Goal: Task Accomplishment & Management: Manage account settings

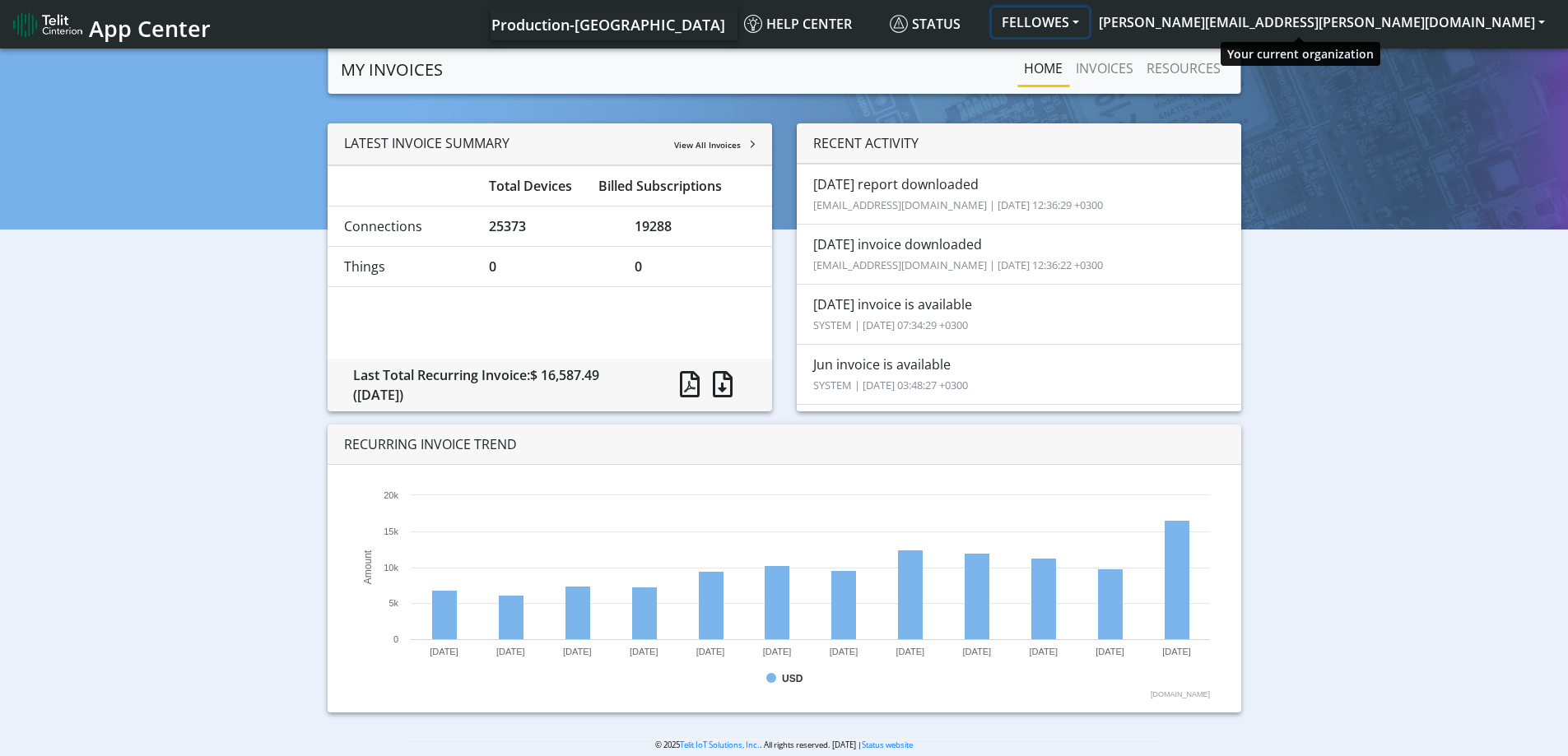
click at [1089, 20] on button "FELLOWES" at bounding box center [1041, 23] width 97 height 30
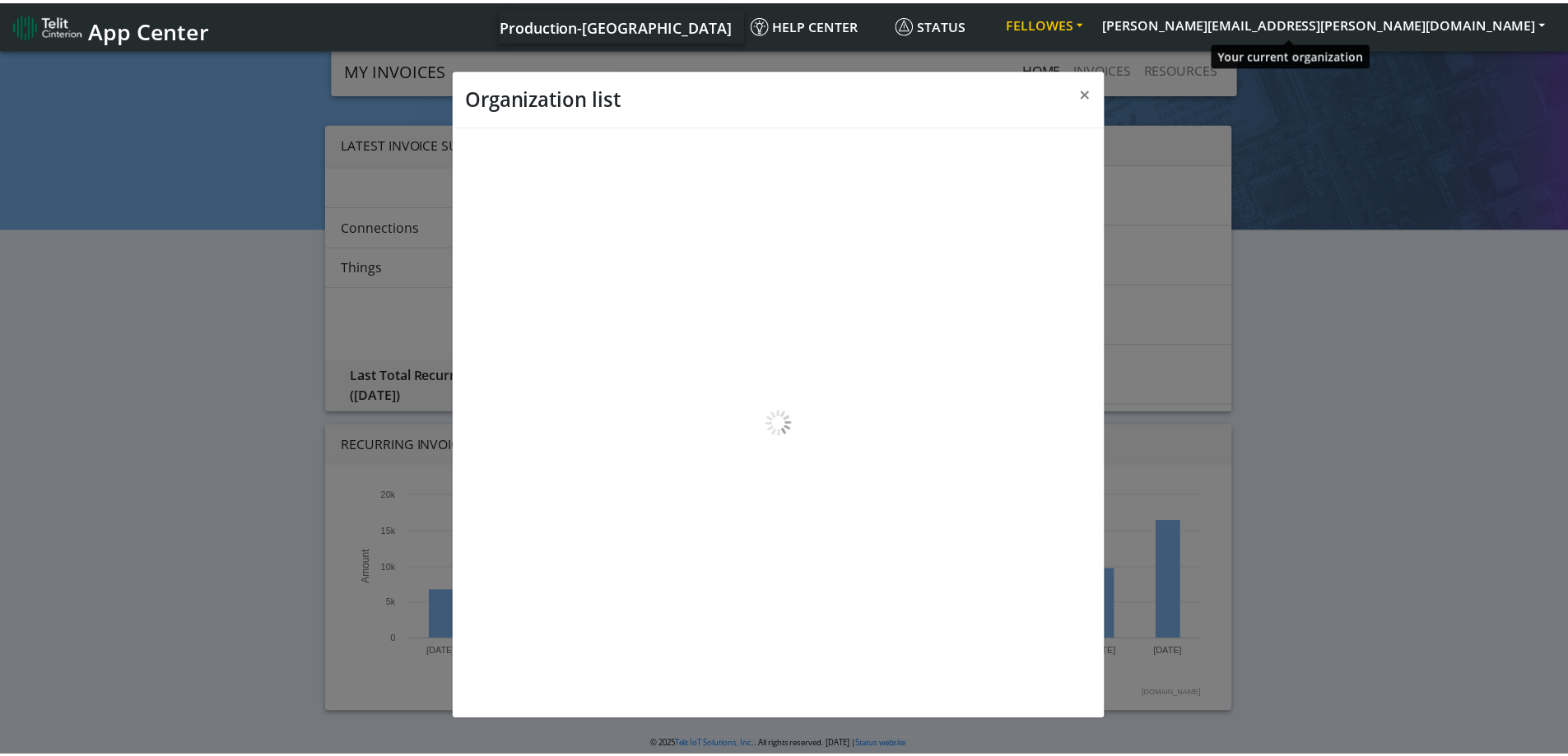
scroll to position [6, 0]
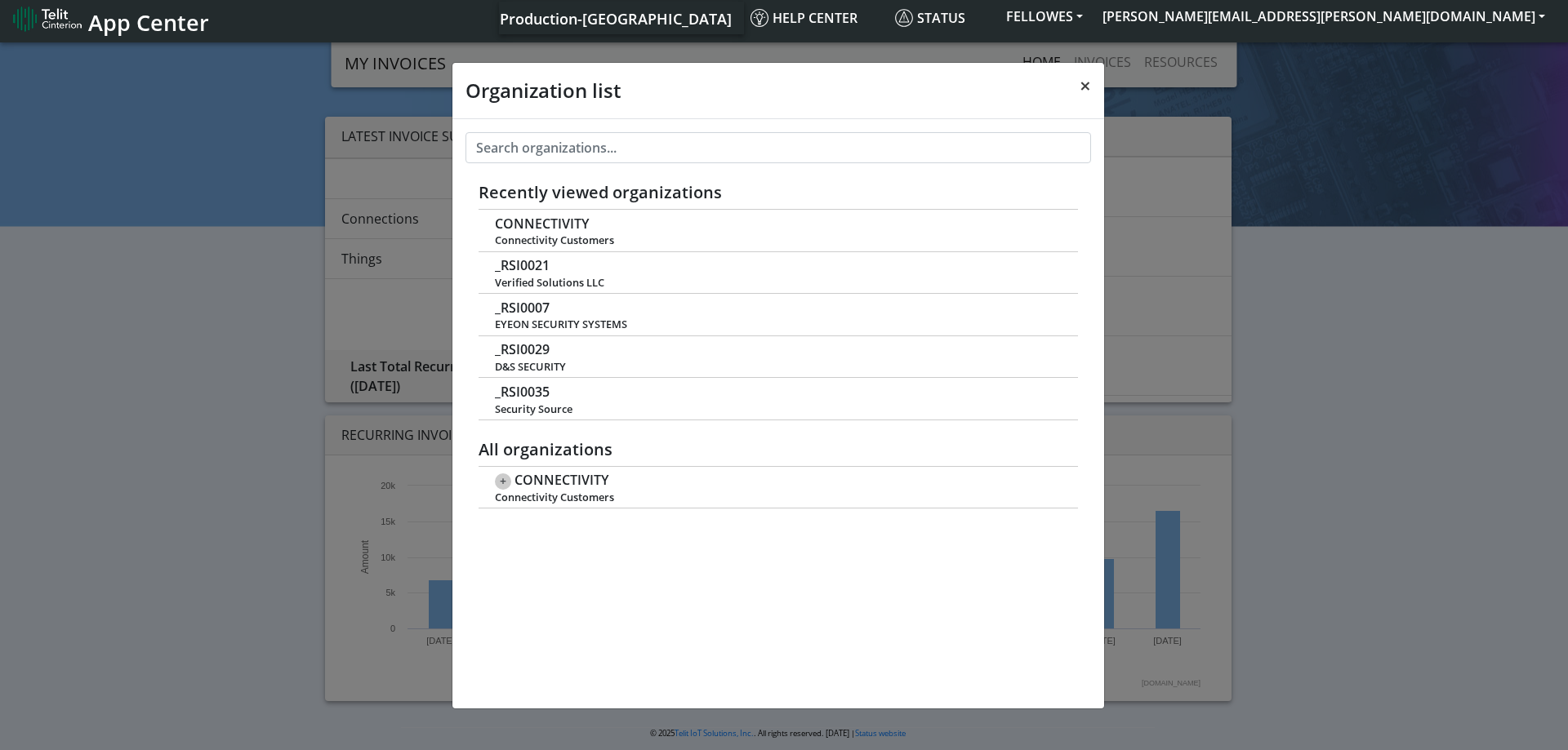
click at [1083, 83] on span "×" at bounding box center [1085, 85] width 12 height 27
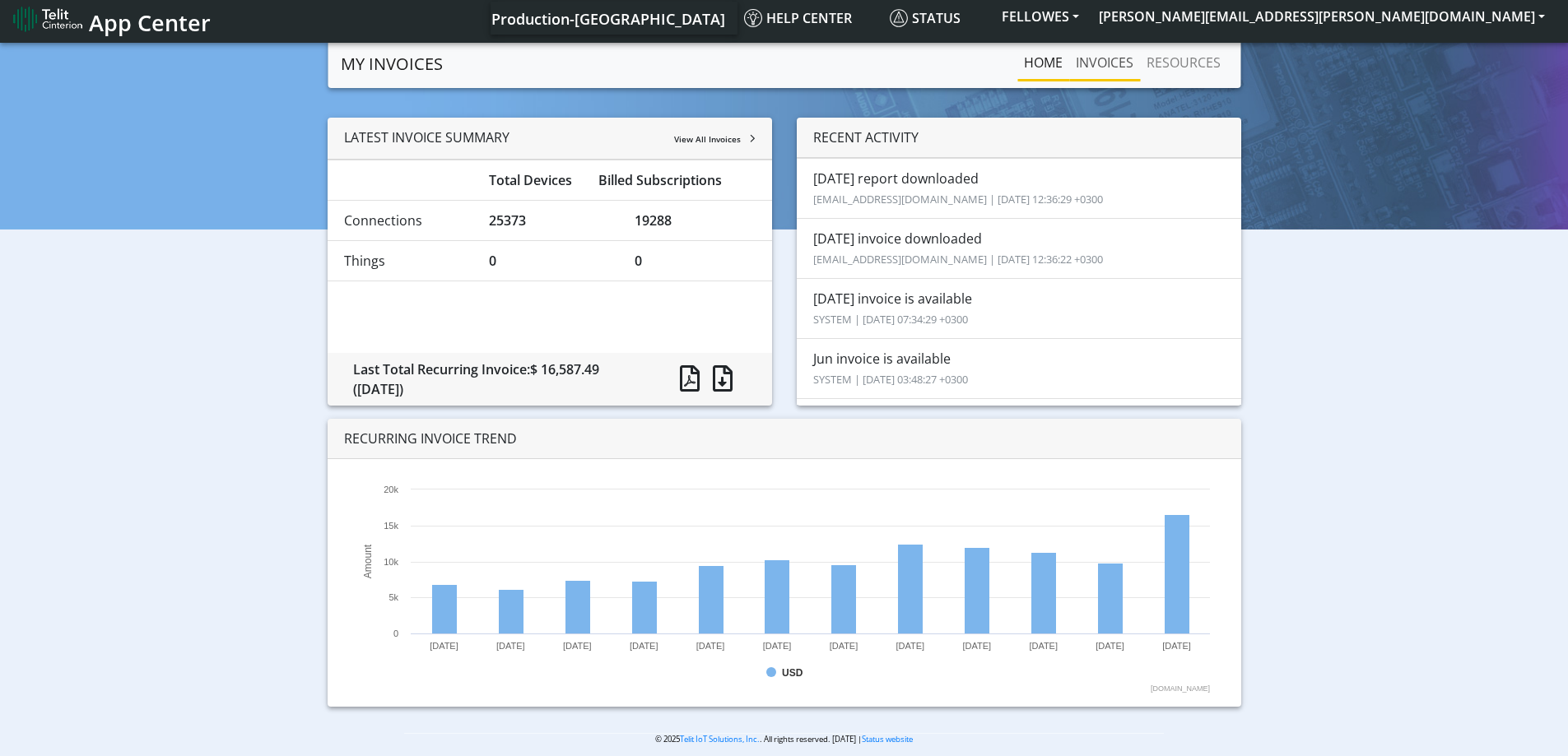
click at [1095, 69] on link "INVOICES" at bounding box center [1105, 62] width 71 height 33
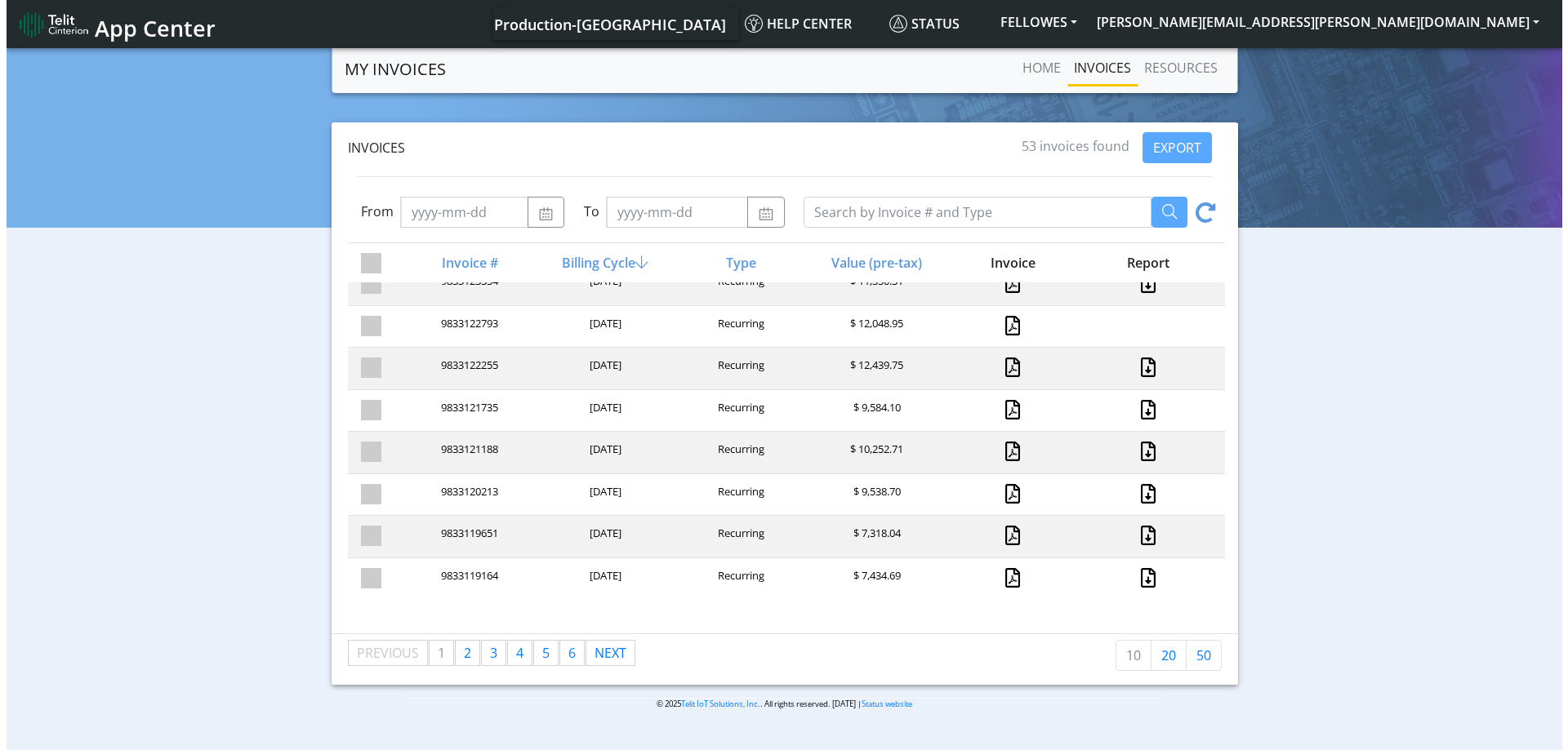
scroll to position [105, 0]
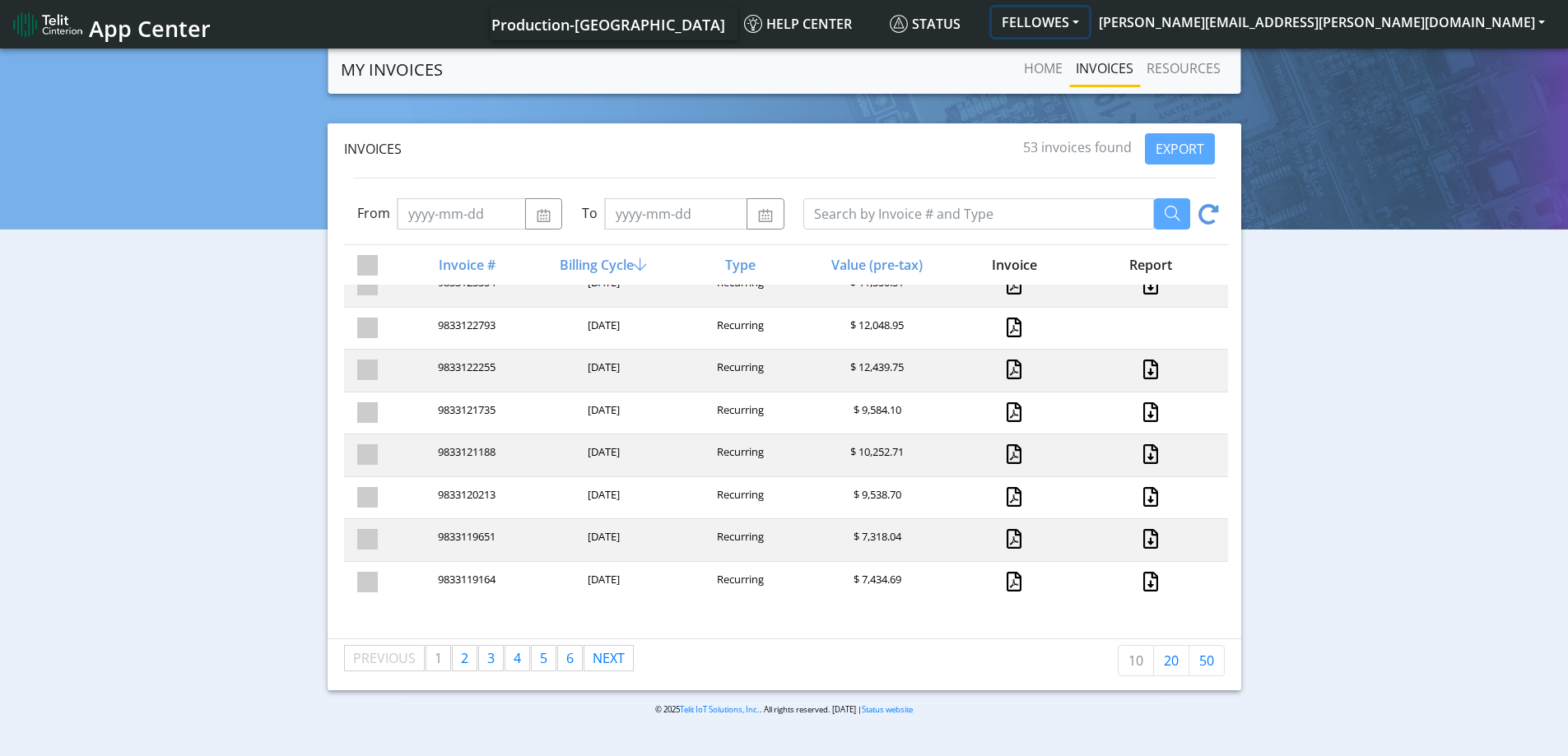
click at [1089, 21] on button "FELLOWES" at bounding box center [1041, 23] width 97 height 30
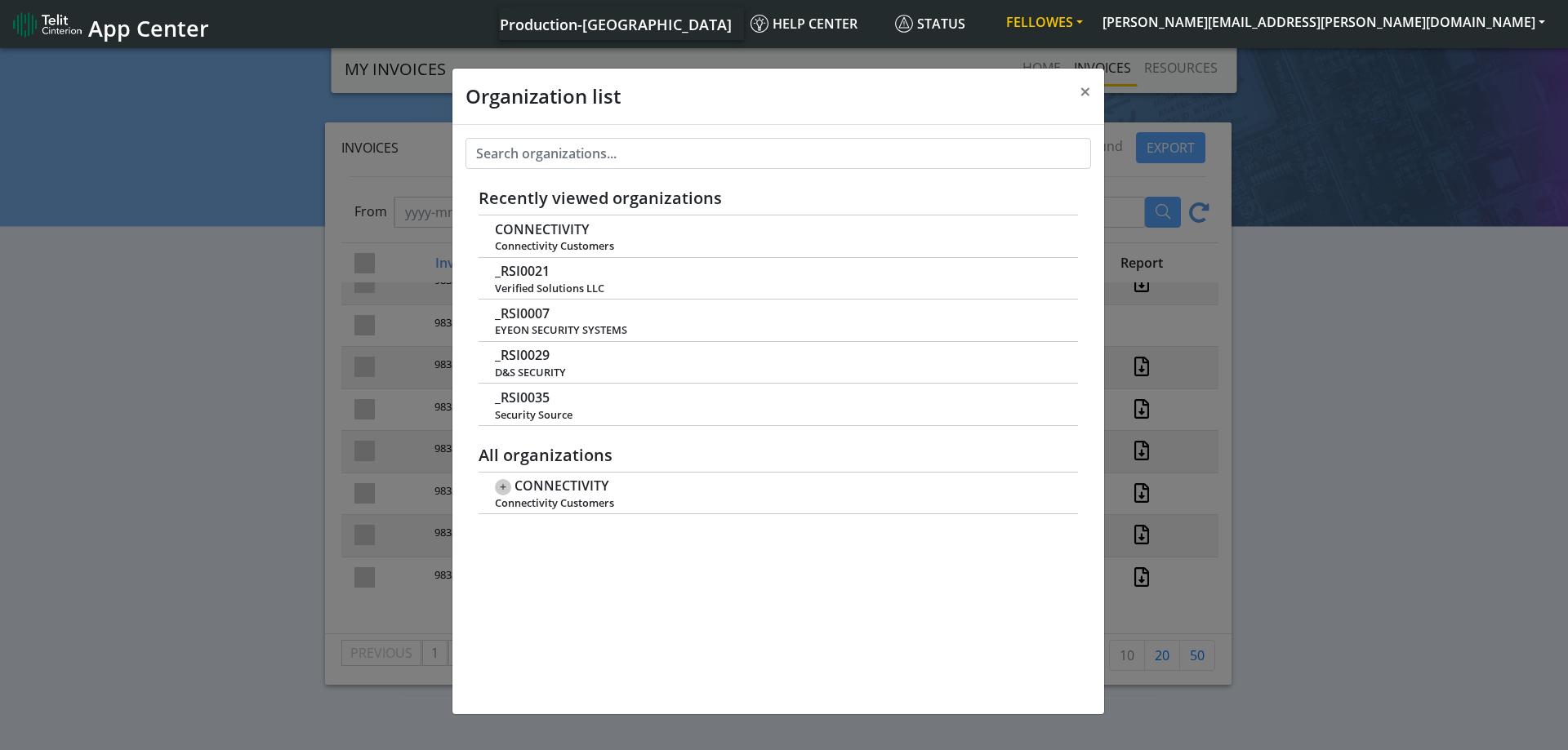
scroll to position [6, 0]
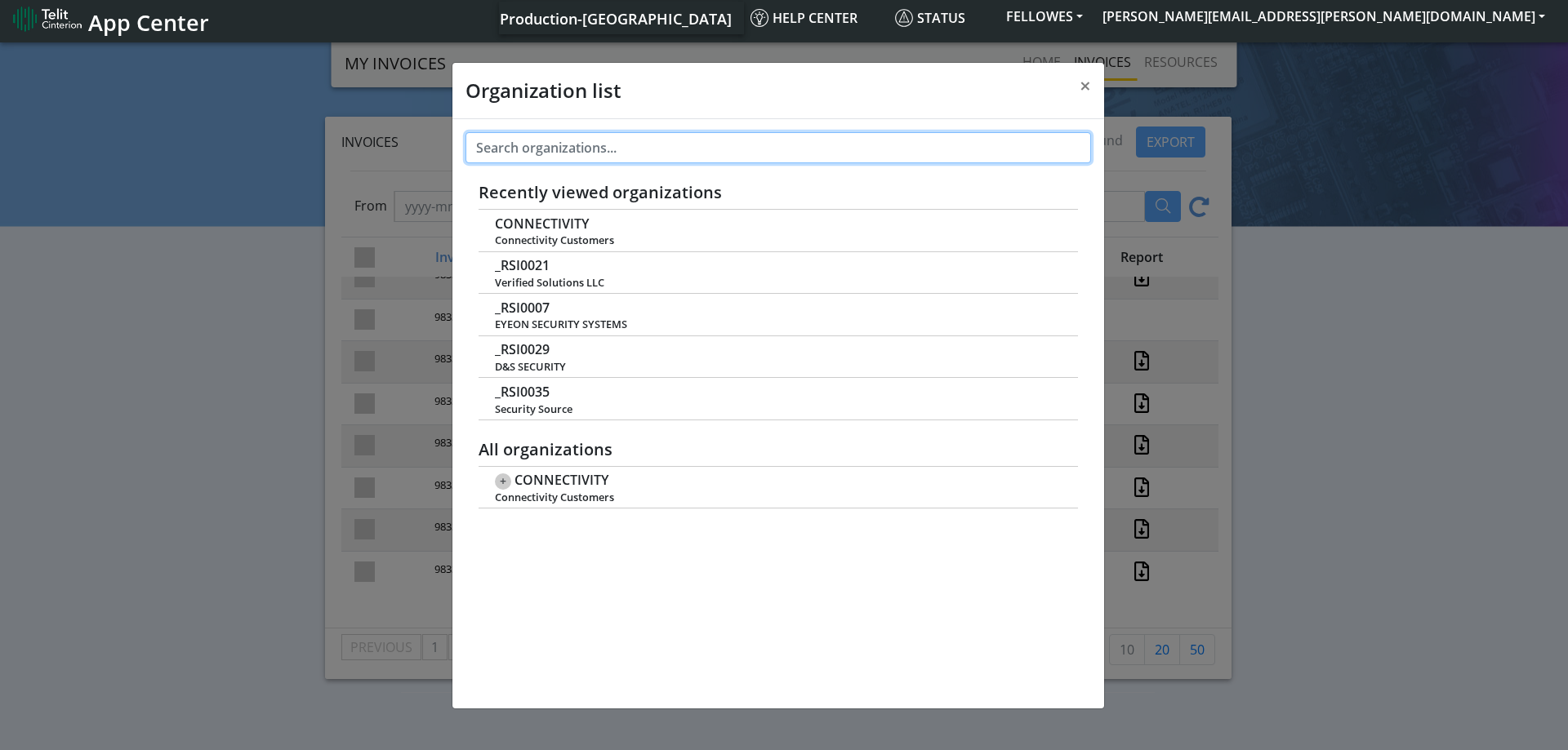
click at [650, 143] on input "text" at bounding box center [778, 148] width 626 height 31
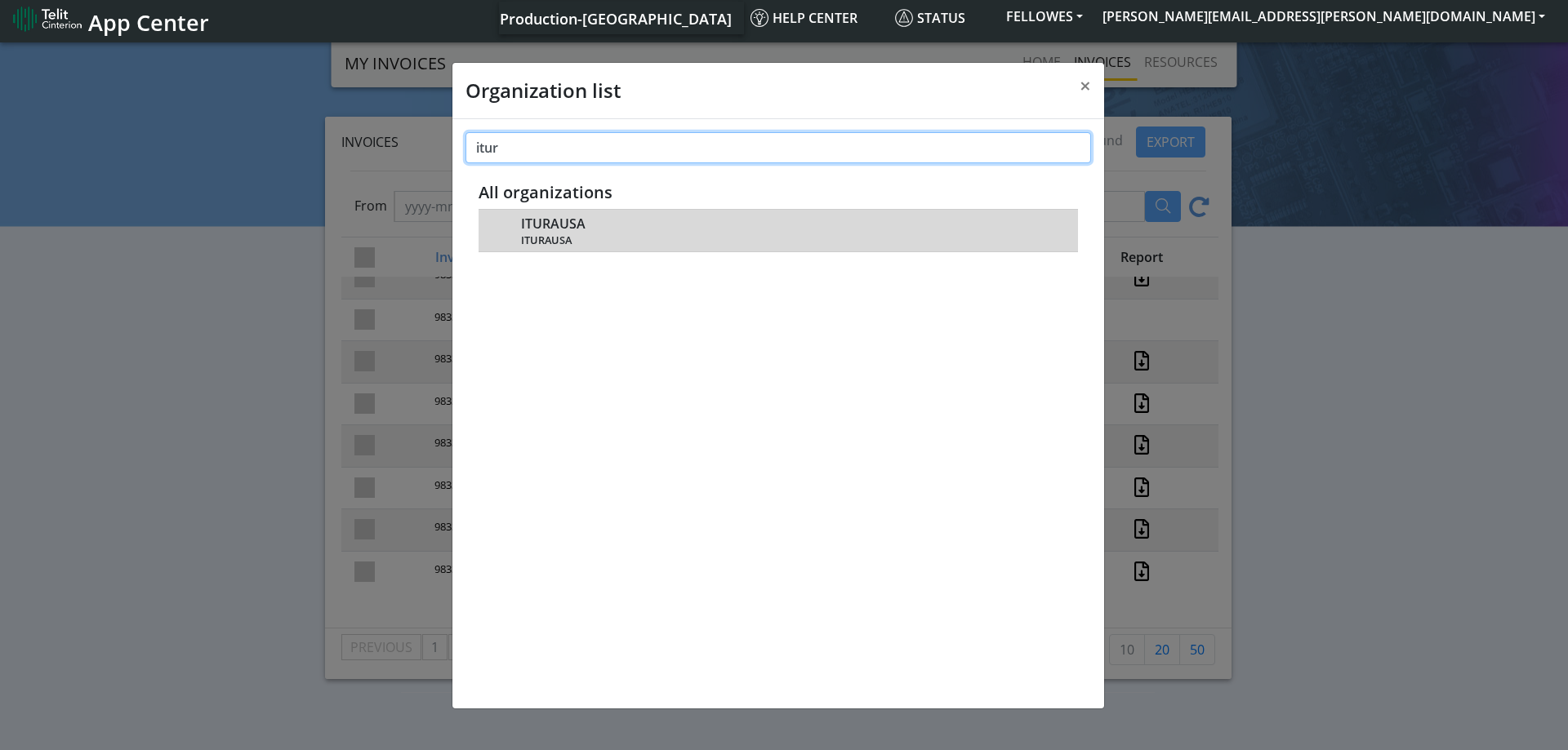
type input "itur"
click at [597, 228] on div "ITURAUSA ITURAUSA" at bounding box center [790, 230] width 539 height 33
click at [534, 225] on span "ITURAUSA" at bounding box center [553, 224] width 65 height 16
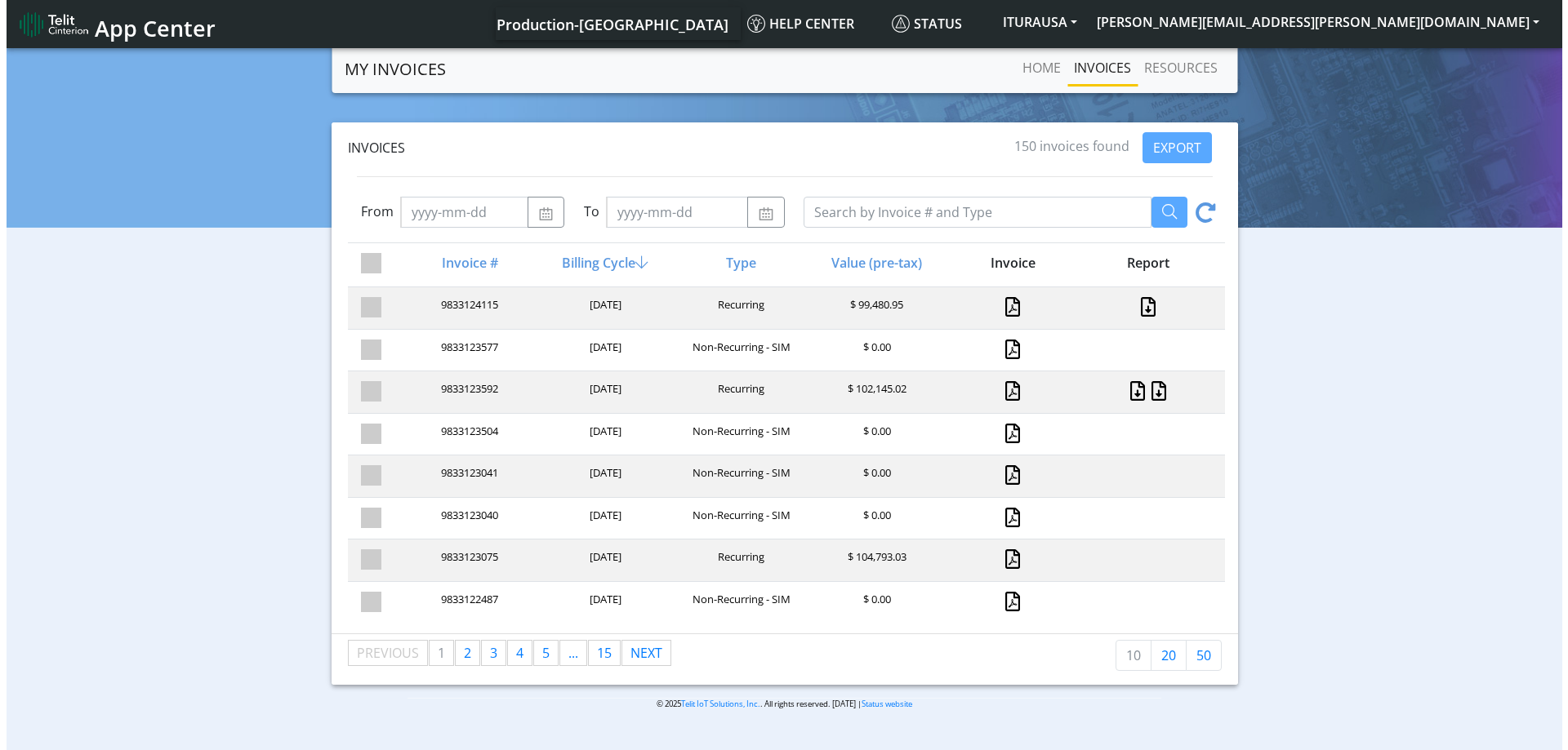
scroll to position [73, 0]
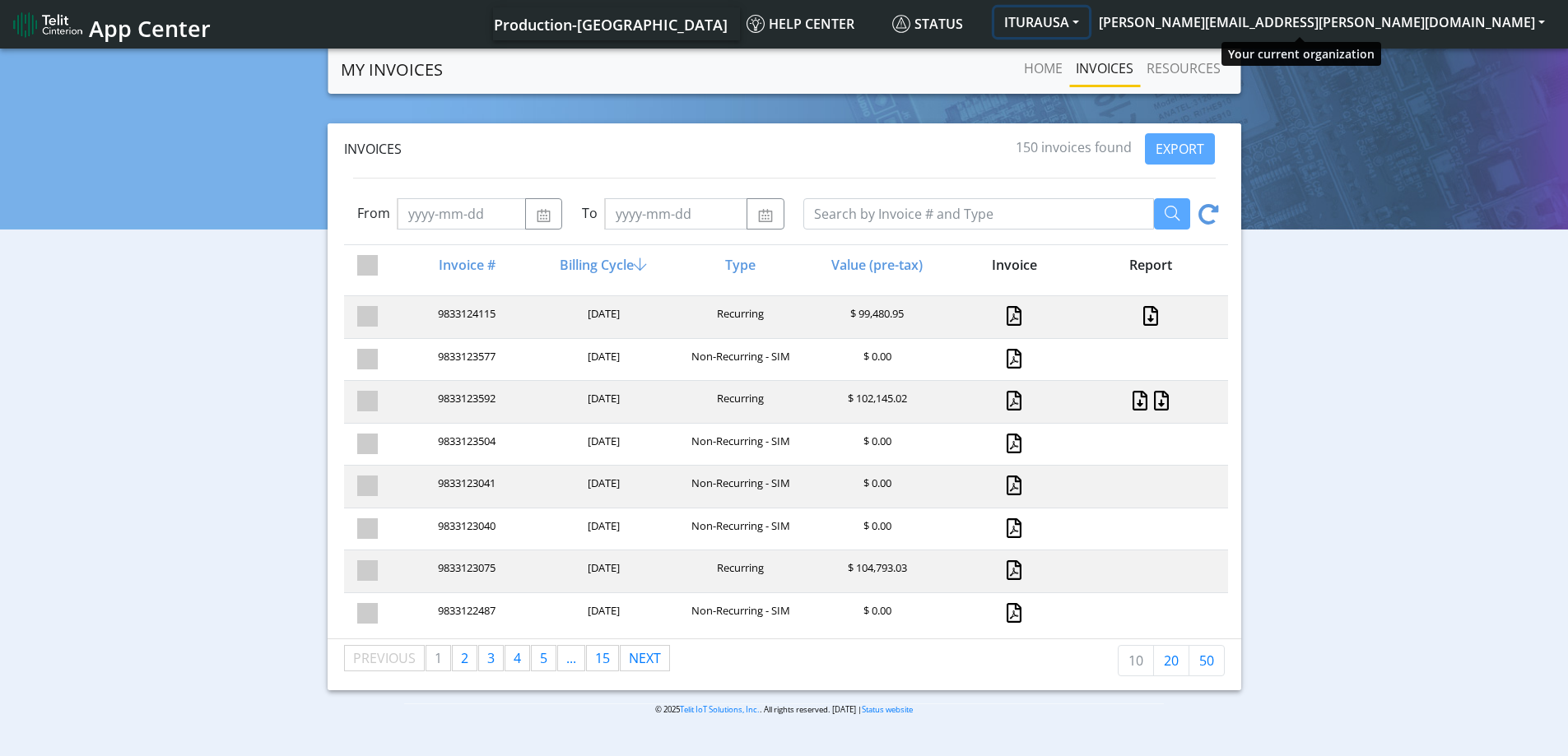
click at [1089, 18] on button "ITURAUSA" at bounding box center [1042, 23] width 95 height 30
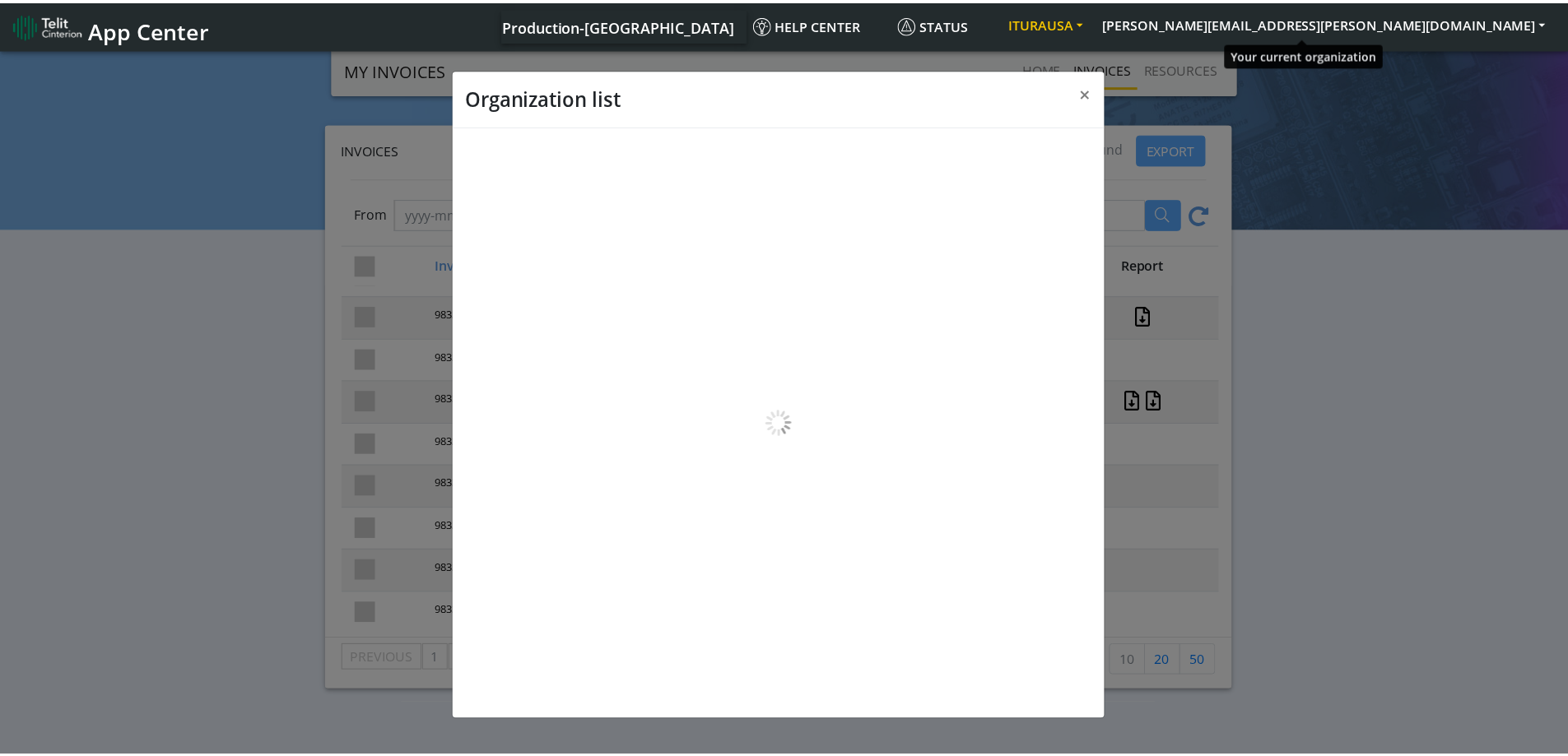
scroll to position [6, 0]
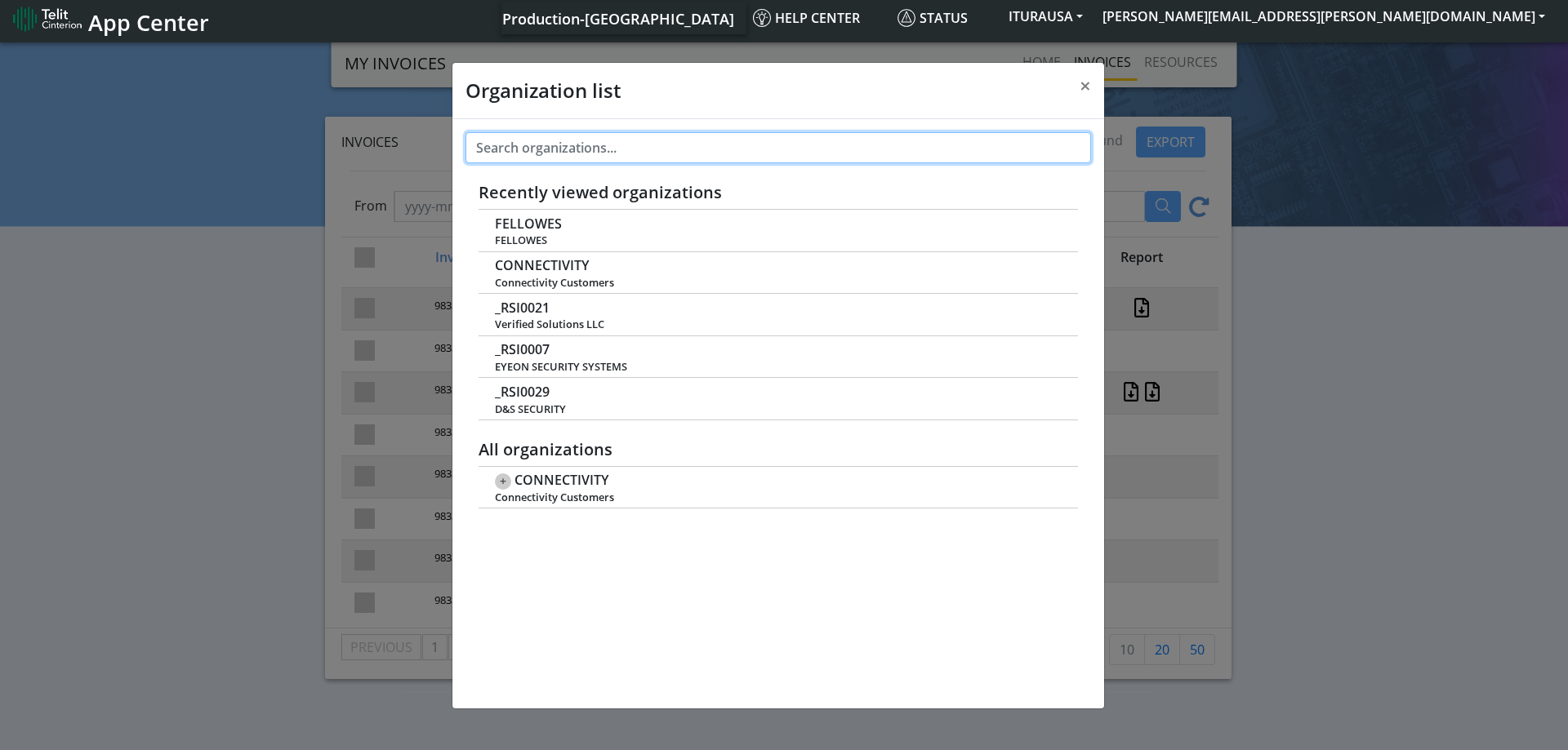
click at [622, 140] on input "text" at bounding box center [778, 148] width 626 height 31
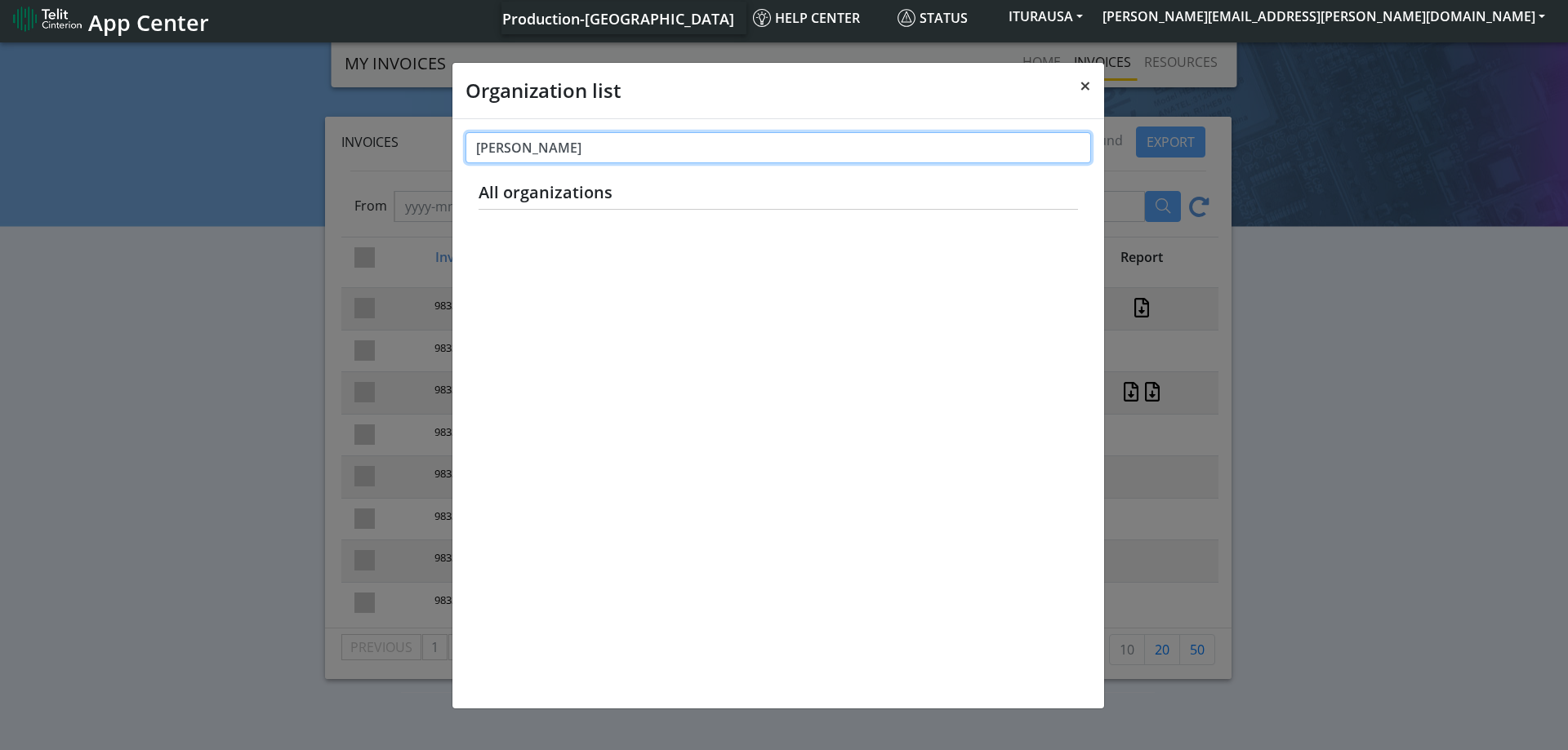
type input "copelan"
click at [1088, 84] on span "×" at bounding box center [1085, 85] width 12 height 27
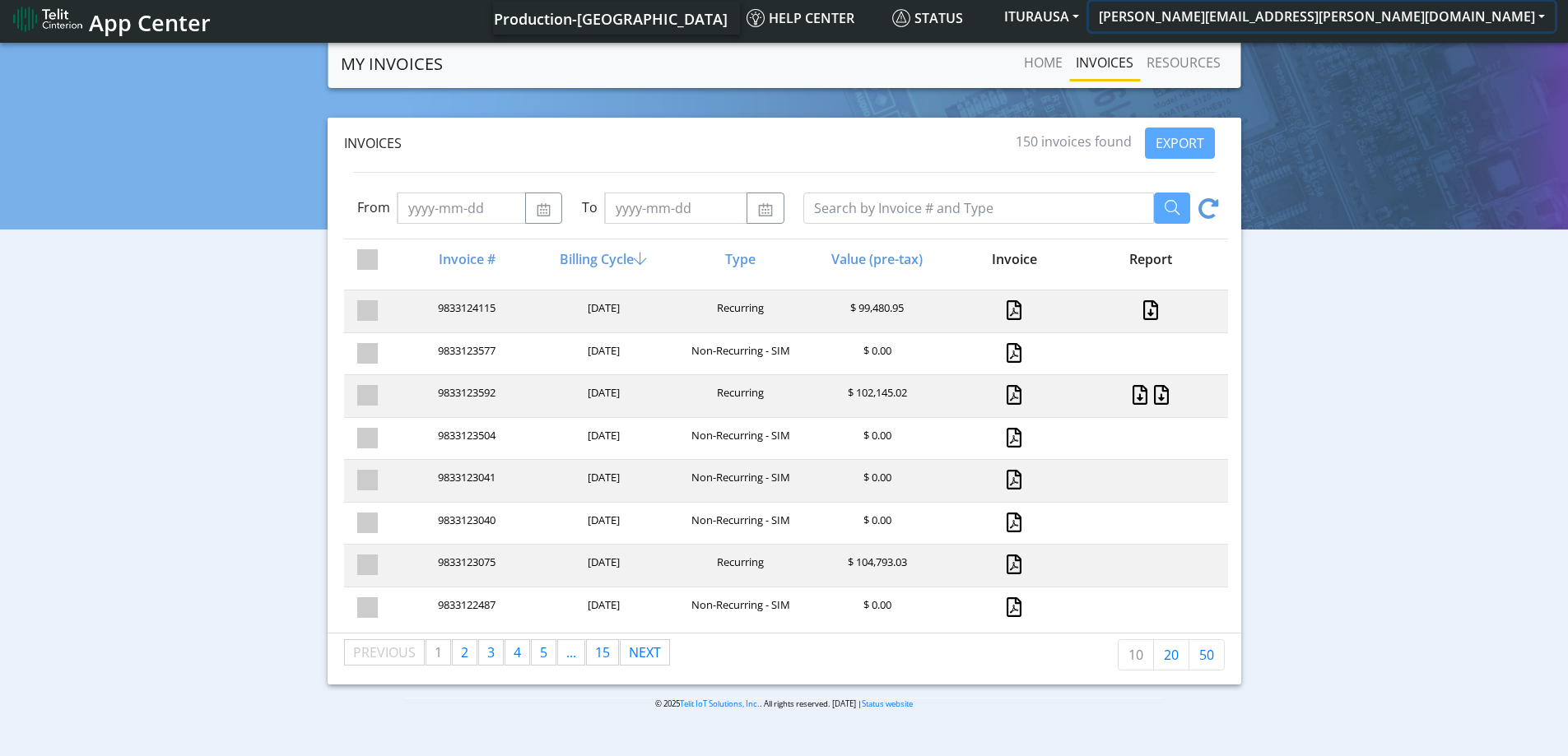
click at [1543, 20] on button "[PERSON_NAME][EMAIL_ADDRESS][PERSON_NAME][DOMAIN_NAME]" at bounding box center [1322, 17] width 466 height 30
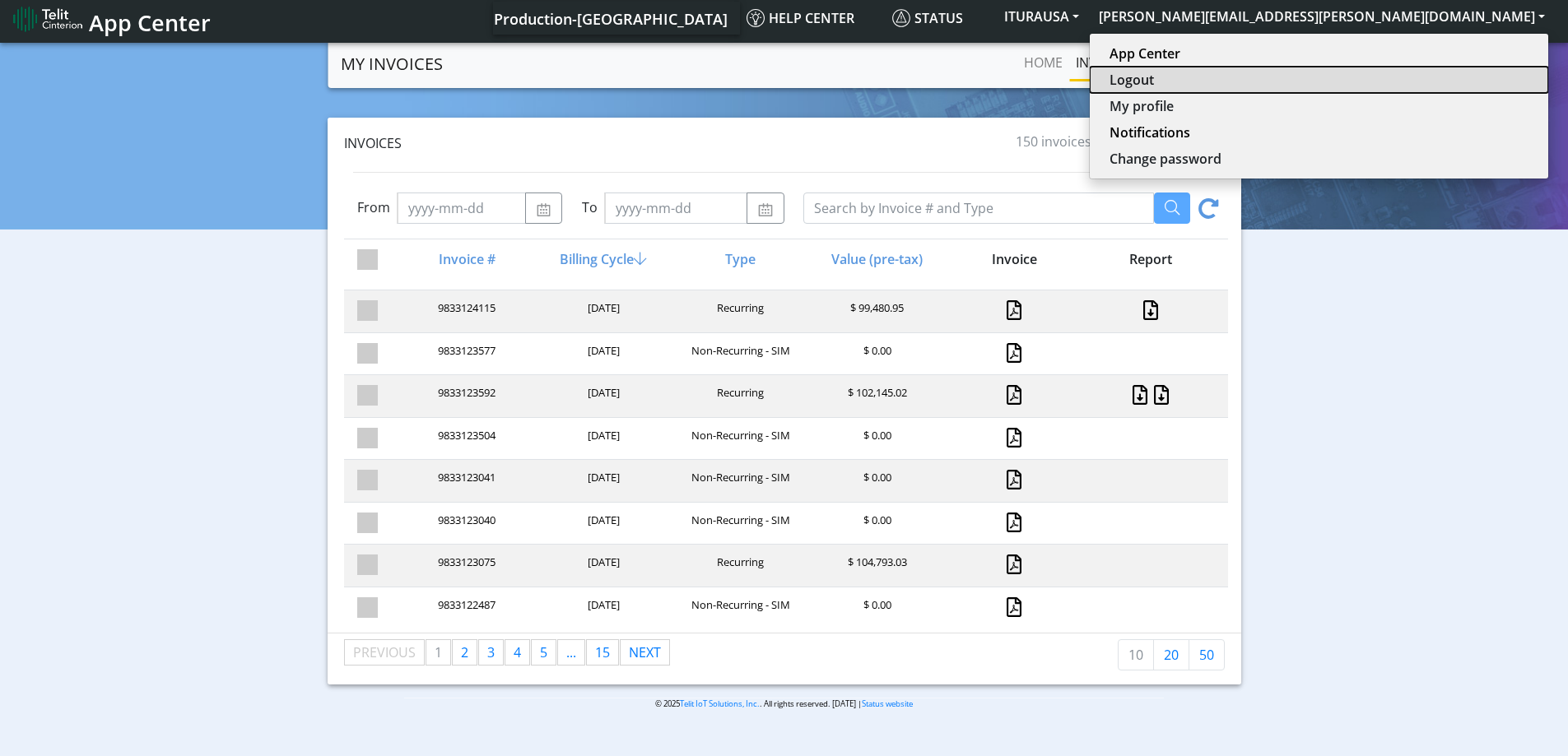
click at [1436, 72] on button "Logout" at bounding box center [1319, 80] width 458 height 27
